Goal: Find contact information: Find contact information

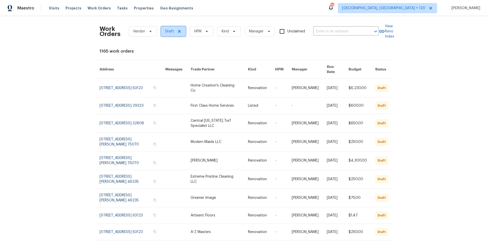
click at [177, 32] on icon at bounding box center [179, 31] width 4 height 4
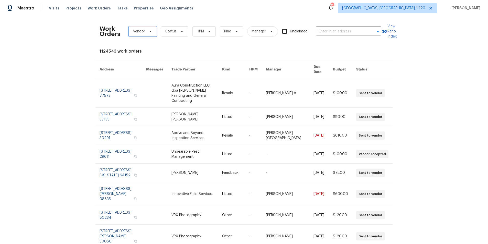
click at [133, 32] on span "Vendor" at bounding box center [139, 31] width 12 height 5
type input "powerhouse"
click at [148, 33] on span "Vendor" at bounding box center [143, 31] width 28 height 10
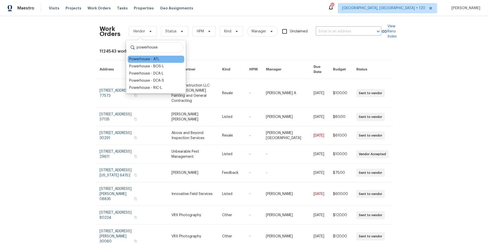
type input "powerhouse"
click at [156, 59] on div "Powerhouse - ATL" at bounding box center [144, 59] width 30 height 5
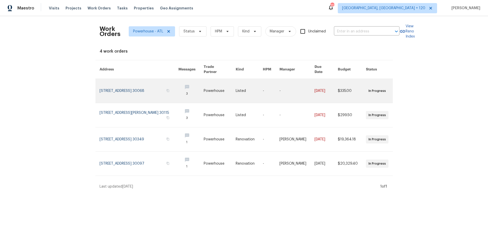
click at [238, 87] on link at bounding box center [248, 91] width 27 height 24
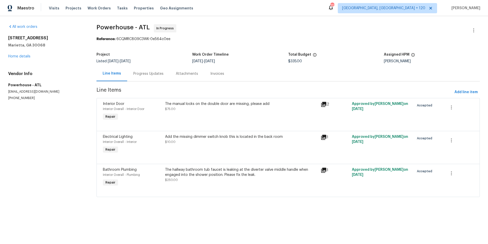
click at [321, 172] on icon at bounding box center [323, 170] width 5 height 5
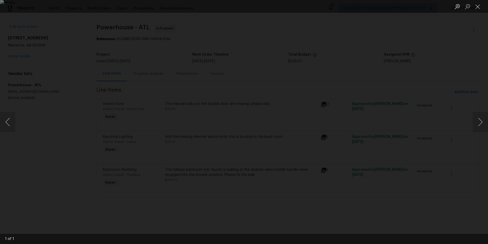
click at [415, 134] on div "Lightbox" at bounding box center [244, 122] width 488 height 244
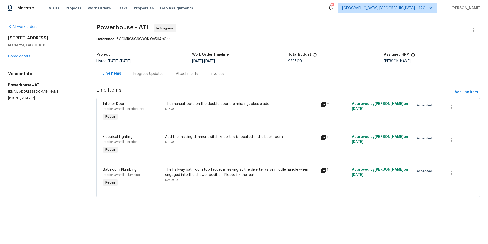
click at [139, 77] on div "Progress Updates" at bounding box center [148, 73] width 42 height 15
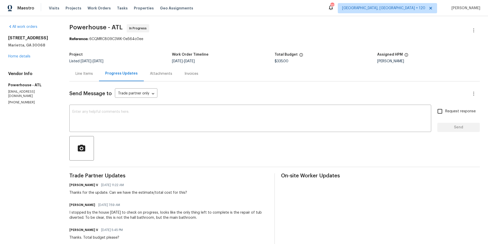
drag, startPoint x: 66, startPoint y: 92, endPoint x: 9, endPoint y: 94, distance: 57.8
copy p "[EMAIL_ADDRESS][DOMAIN_NAME]"
